Goal: Task Accomplishment & Management: Manage account settings

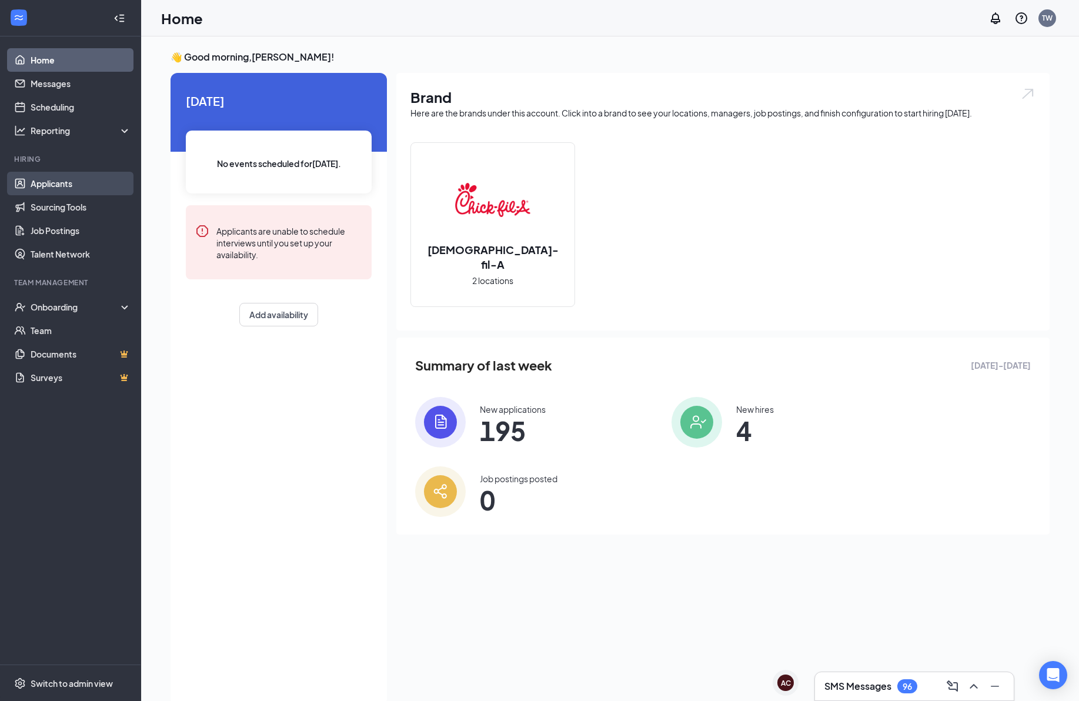
click at [58, 194] on link "Applicants" at bounding box center [81, 184] width 101 height 24
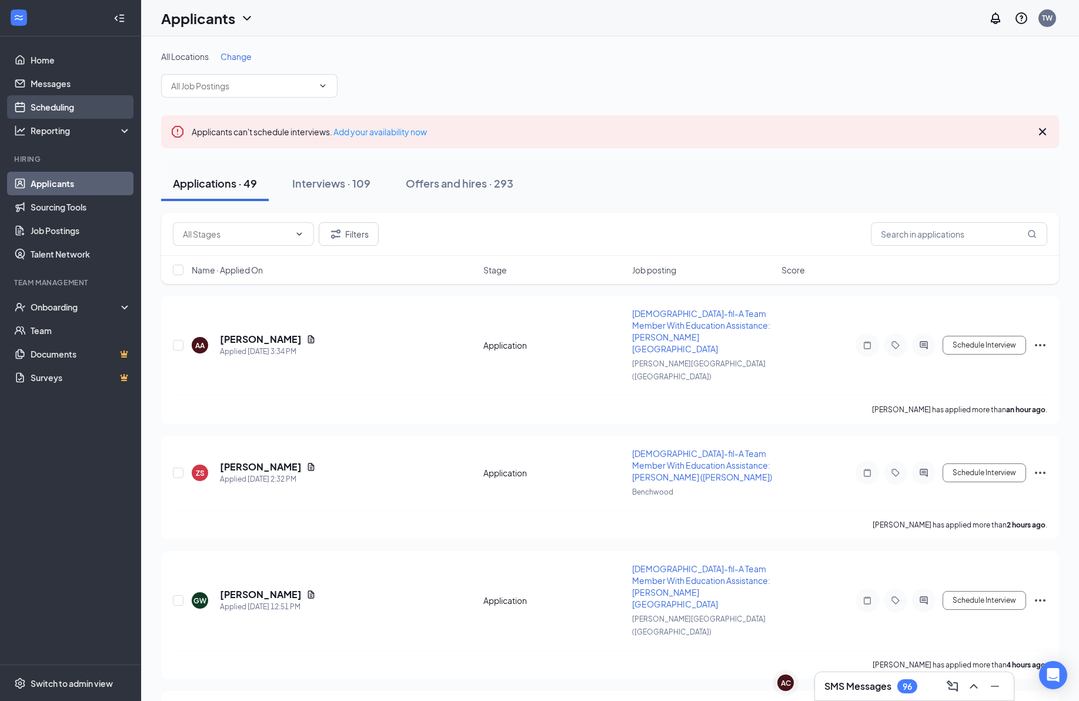
click at [66, 104] on link "Scheduling" at bounding box center [81, 107] width 101 height 24
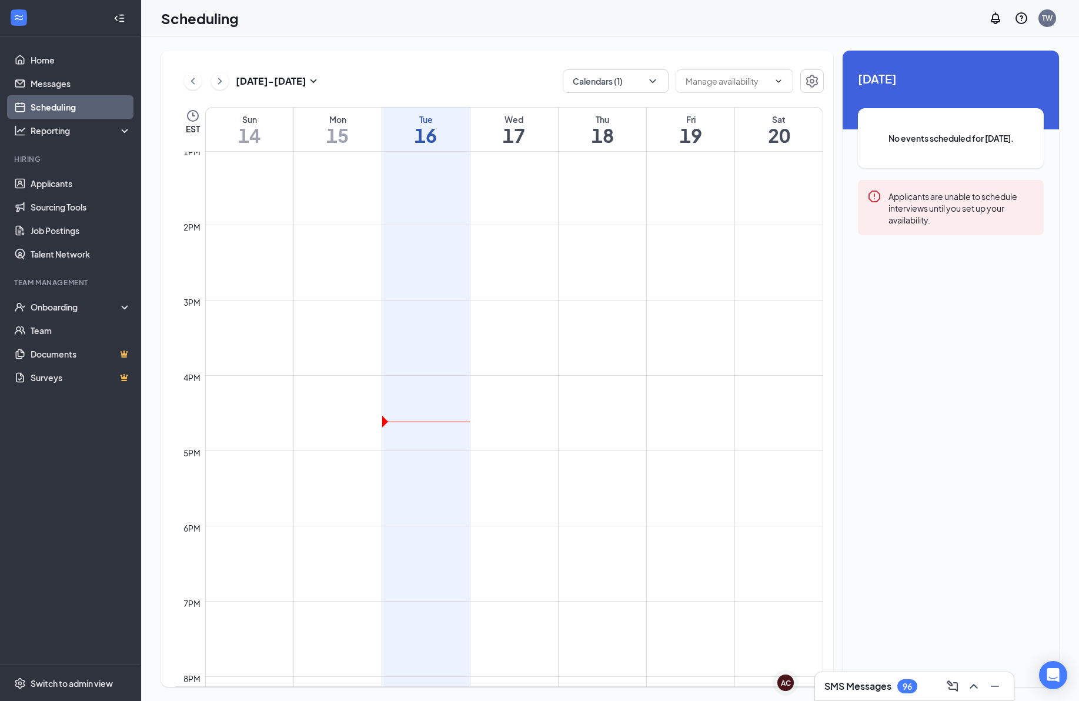
scroll to position [978, 0]
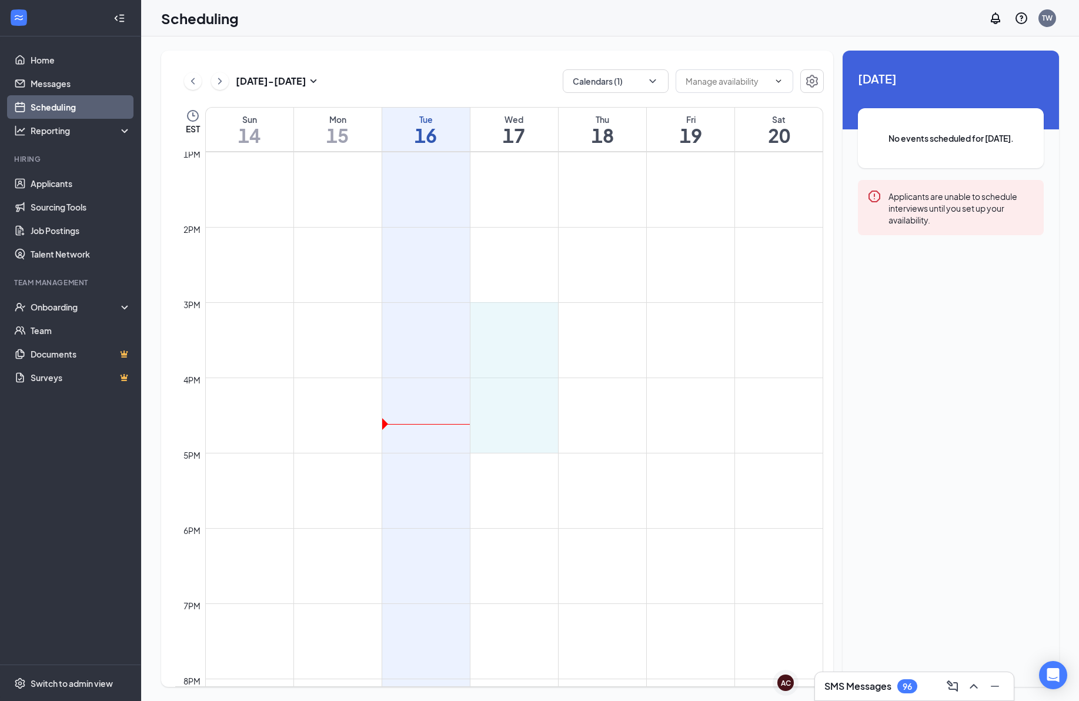
drag, startPoint x: 509, startPoint y: 305, endPoint x: 505, endPoint y: 439, distance: 134.1
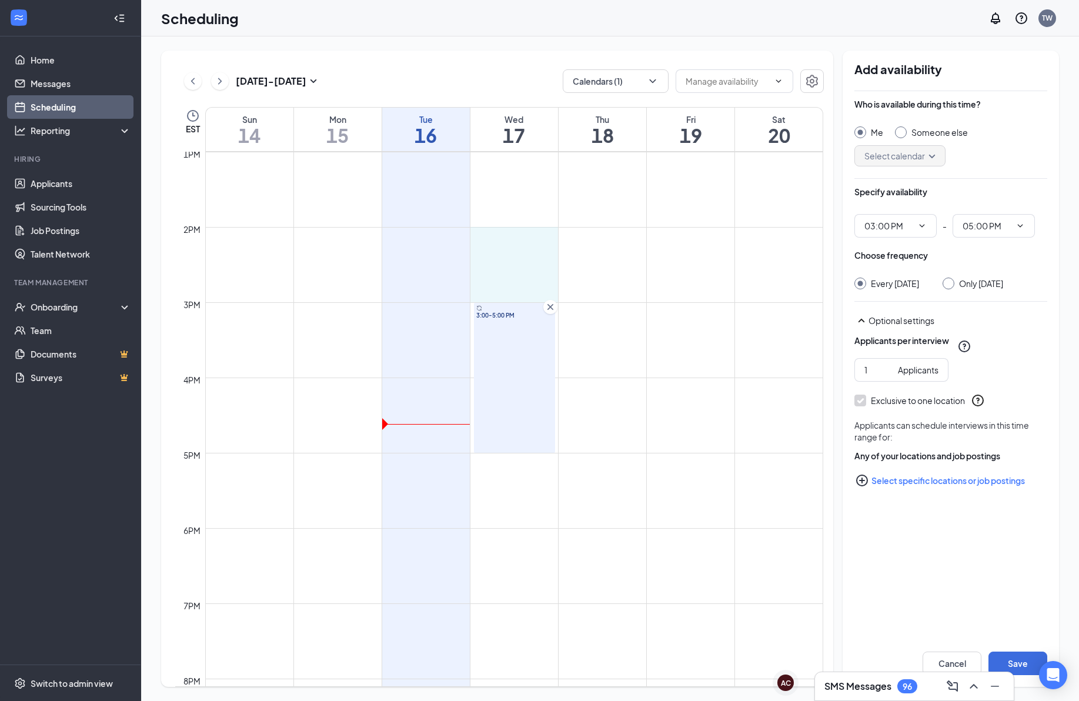
drag, startPoint x: 522, startPoint y: 302, endPoint x: 523, endPoint y: 233, distance: 68.2
click at [550, 238] on div at bounding box center [550, 232] width 14 height 14
click at [554, 306] on icon "Cross" at bounding box center [550, 307] width 12 height 12
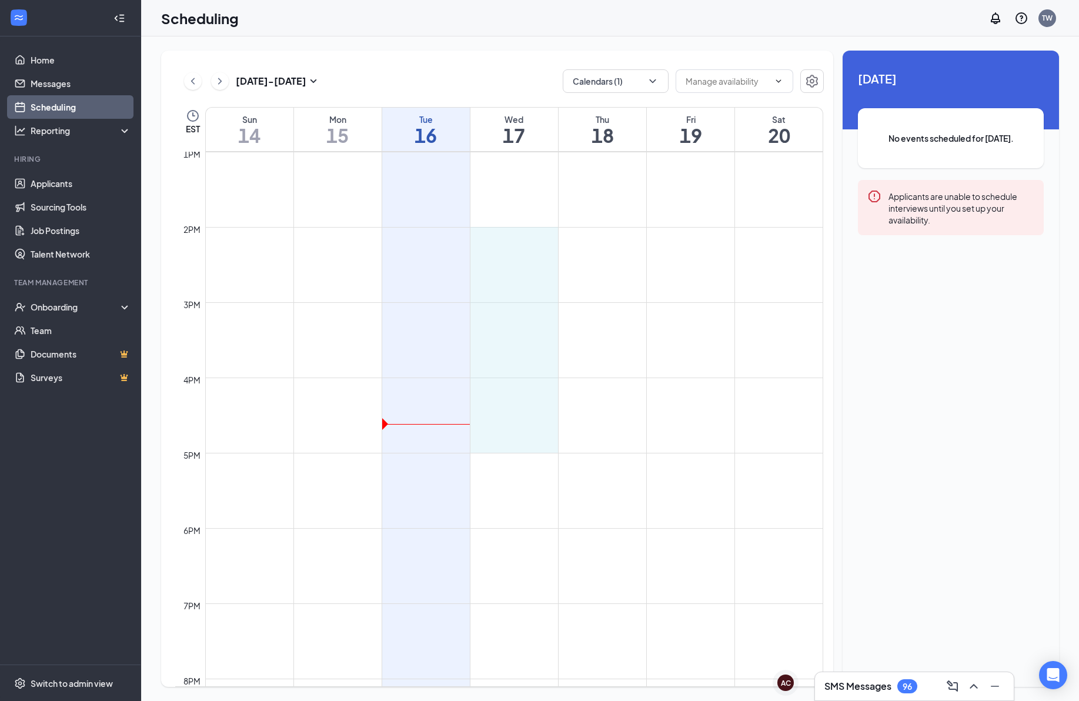
drag, startPoint x: 523, startPoint y: 229, endPoint x: 517, endPoint y: 439, distance: 210.0
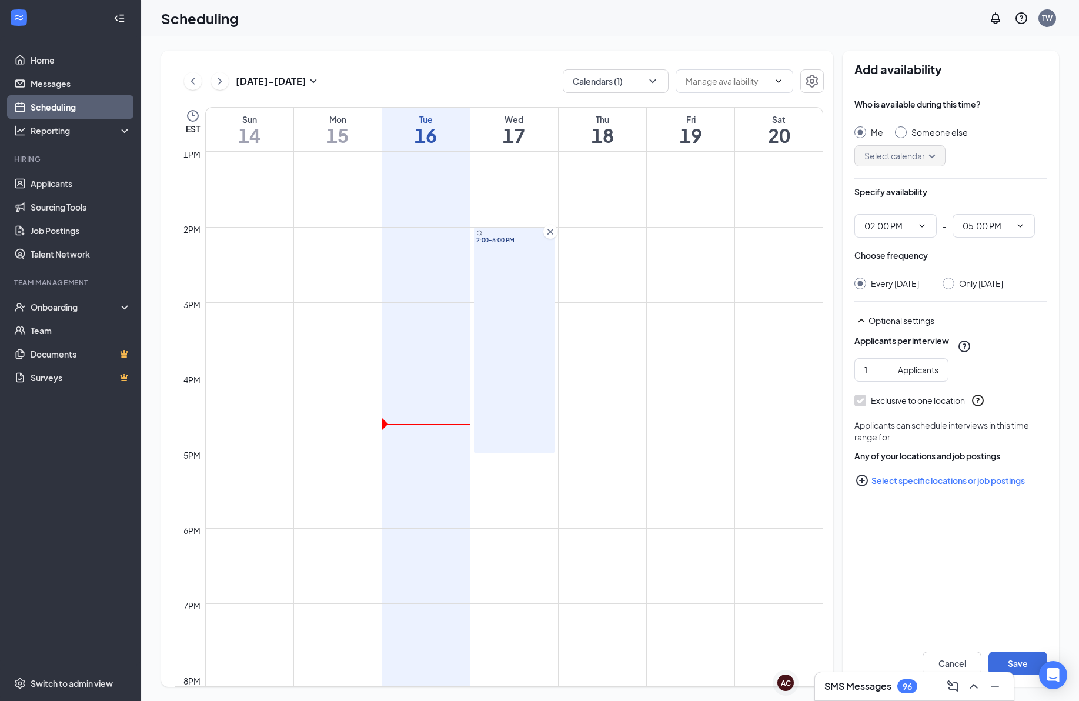
click at [951, 284] on input "Only [DATE]" at bounding box center [947, 282] width 8 height 8
radio input "true"
radio input "false"
click at [915, 489] on button "Select specific locations or job postings" at bounding box center [950, 481] width 193 height 24
checkbox input "true"
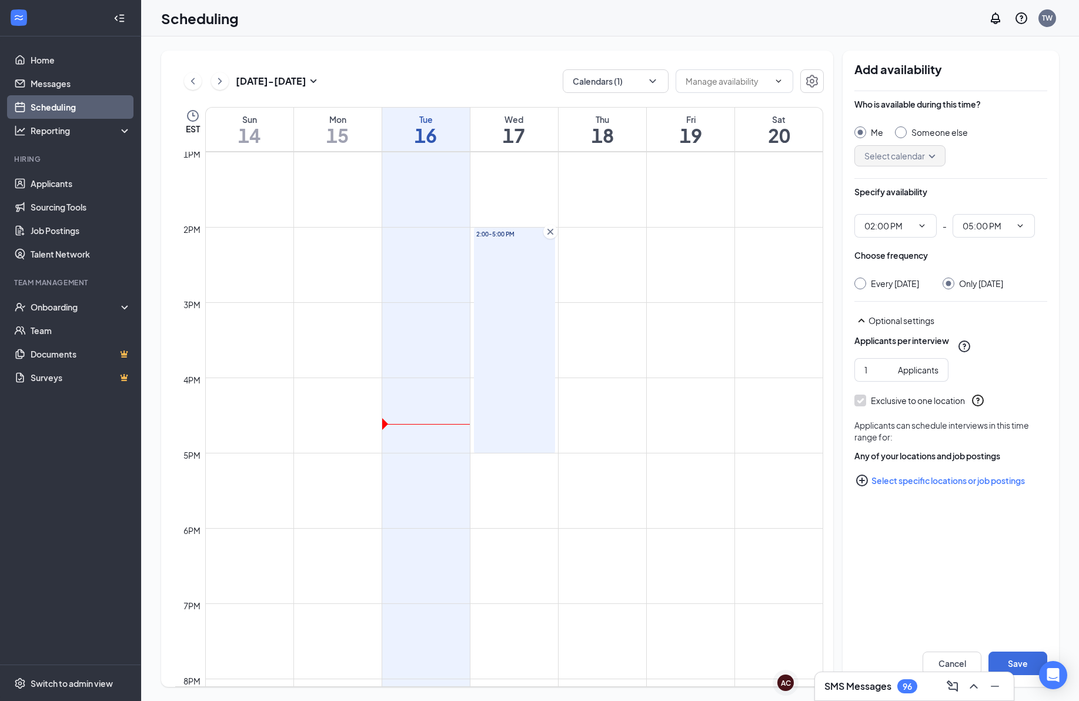
checkbox input "true"
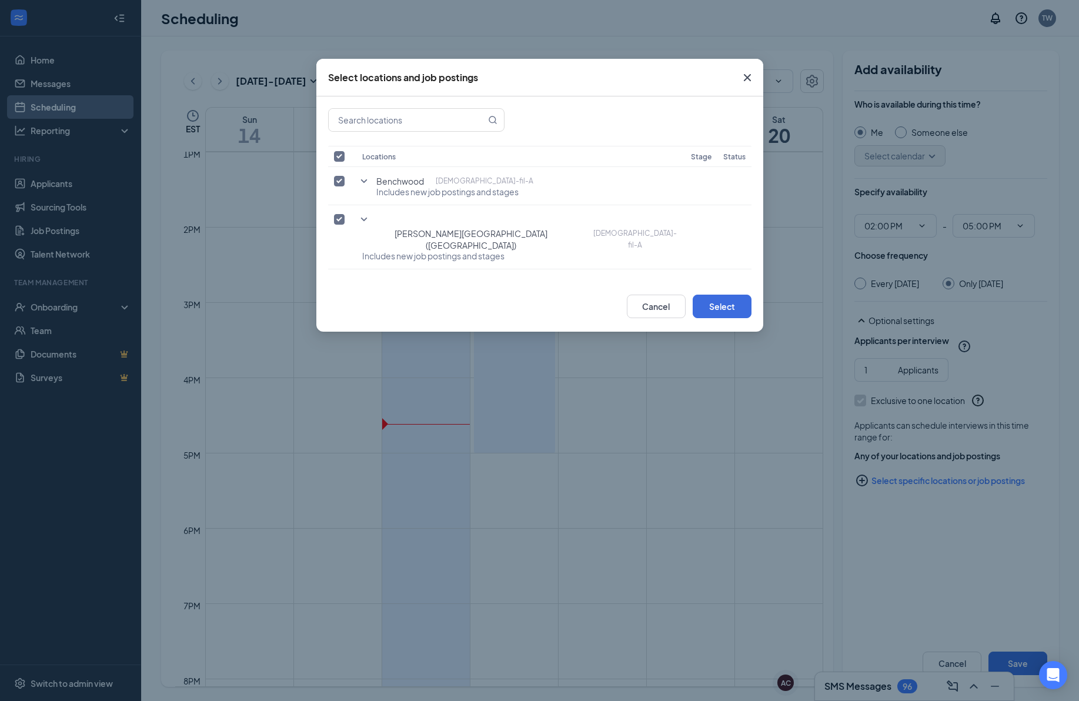
click at [340, 156] on input "checkbox" at bounding box center [339, 156] width 11 height 11
checkbox input "true"
checkbox input "false"
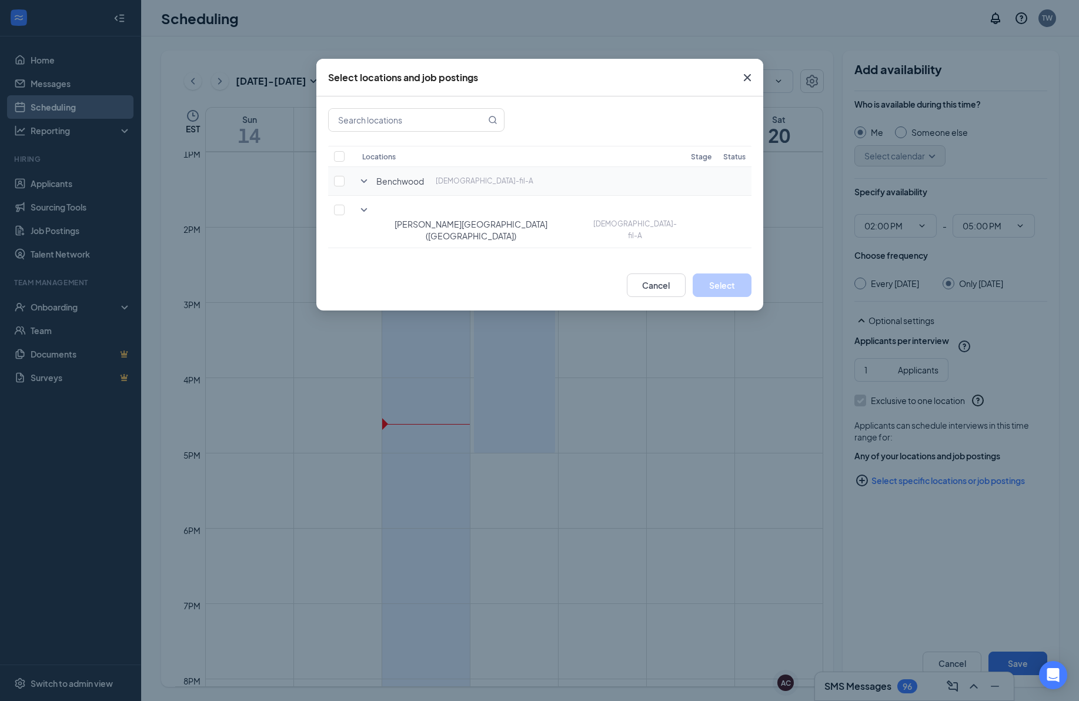
click at [361, 185] on icon "SmallChevronDown" at bounding box center [364, 181] width 14 height 14
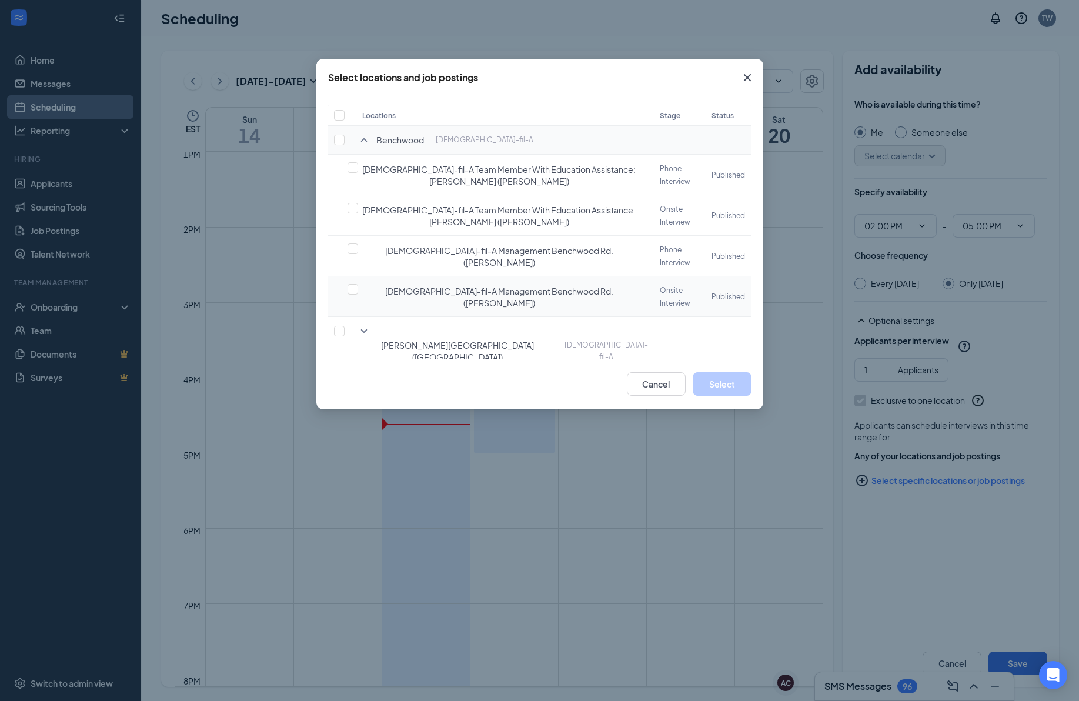
scroll to position [40, 0]
click at [353, 288] on input "checkbox" at bounding box center [353, 290] width 11 height 11
checkbox input "false"
checkbox input "true"
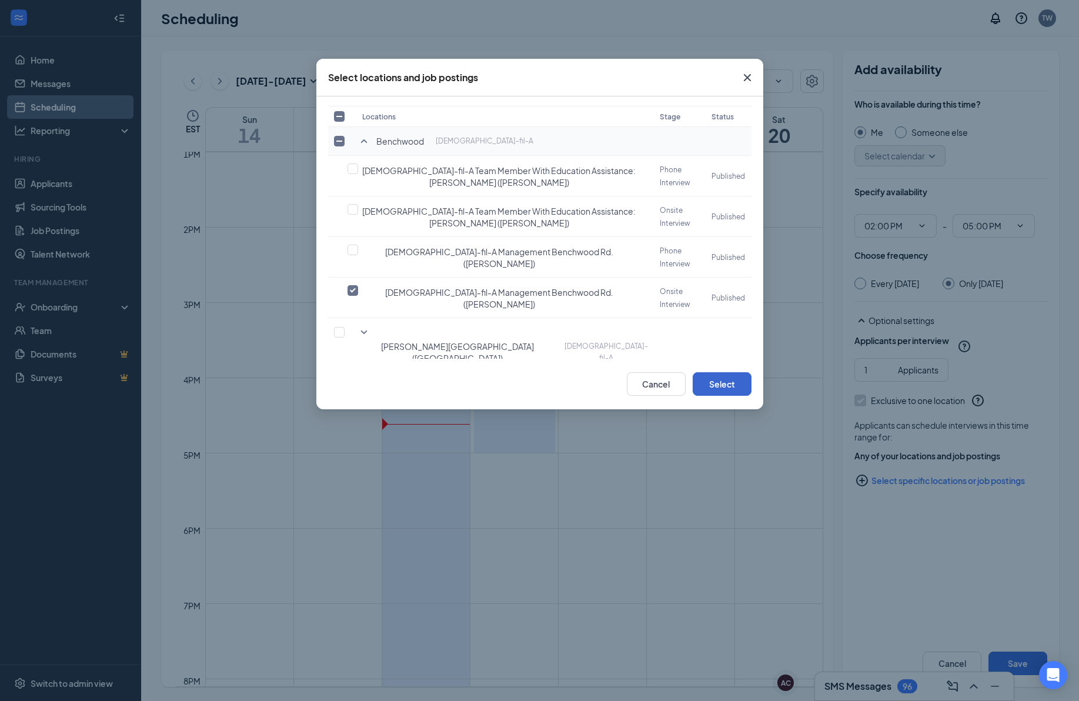
click at [728, 382] on button "Select" at bounding box center [722, 384] width 59 height 24
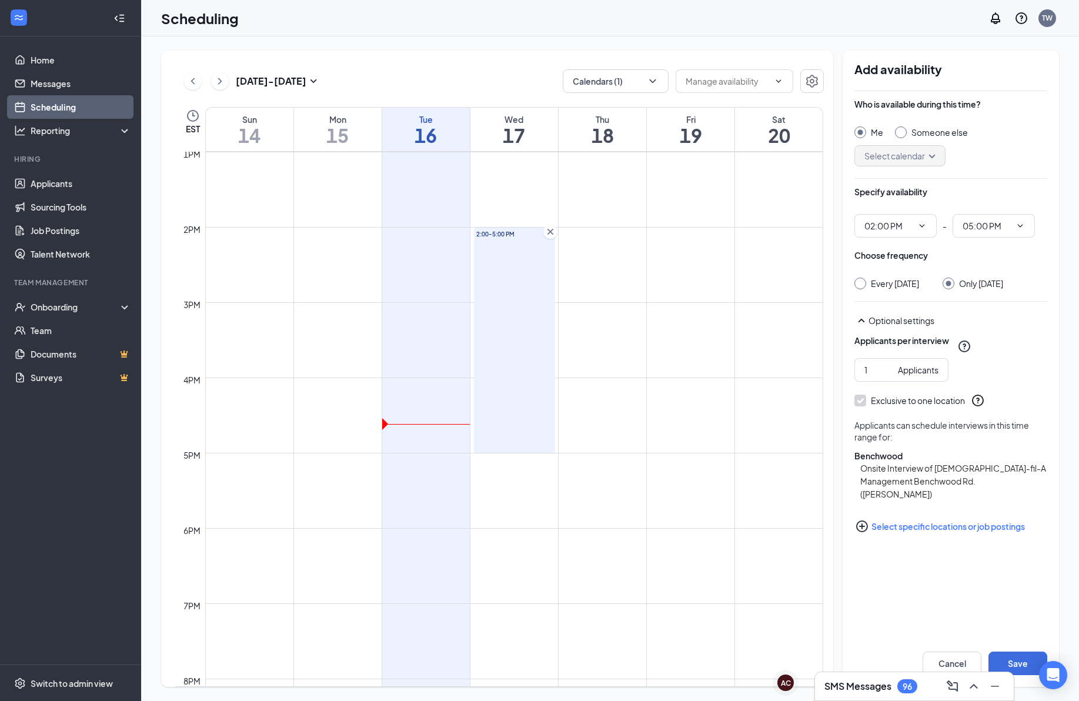
scroll to position [0, 0]
click at [1013, 659] on button "Save" at bounding box center [1017, 664] width 59 height 24
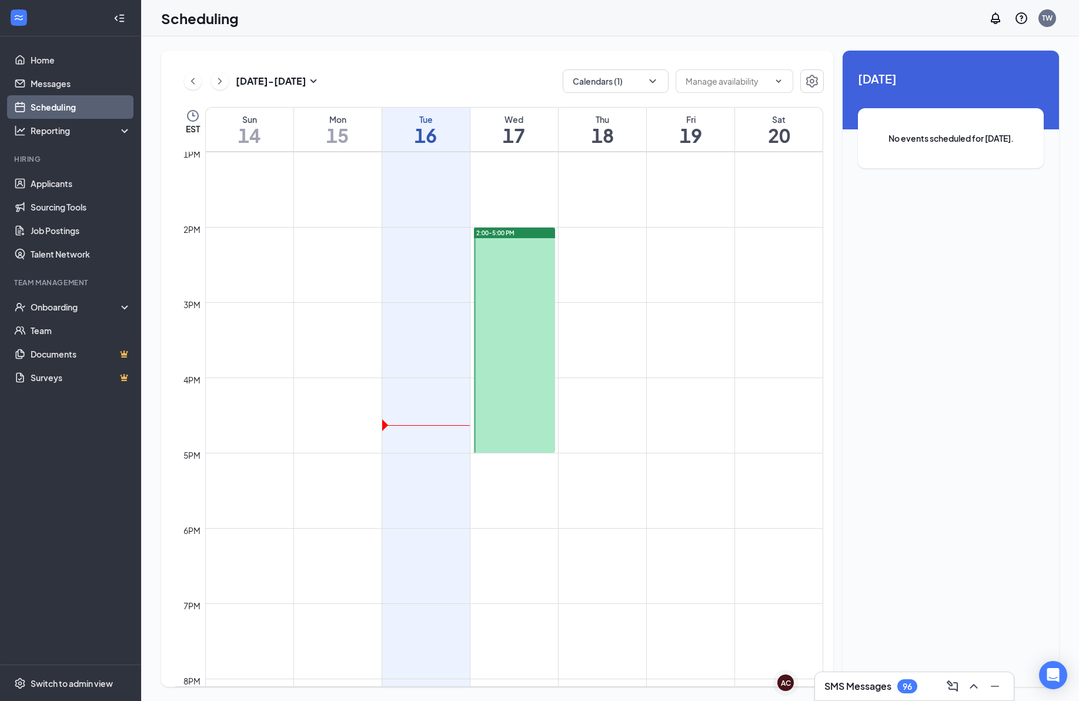
click at [413, 70] on div "[DATE] - [DATE] Calendars (1)" at bounding box center [499, 81] width 649 height 24
